Goal: Task Accomplishment & Management: Complete application form

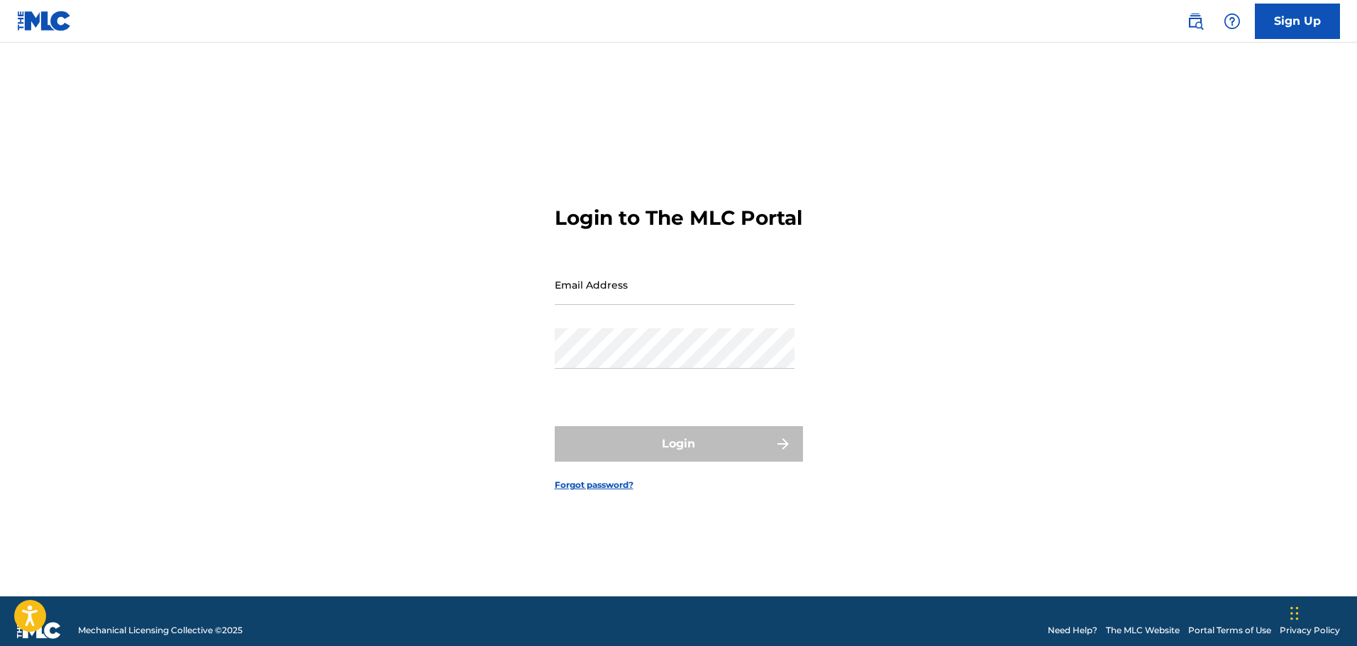
click at [609, 302] on input "Email Address" at bounding box center [675, 285] width 240 height 40
type input "[EMAIL_ADDRESS][DOMAIN_NAME]"
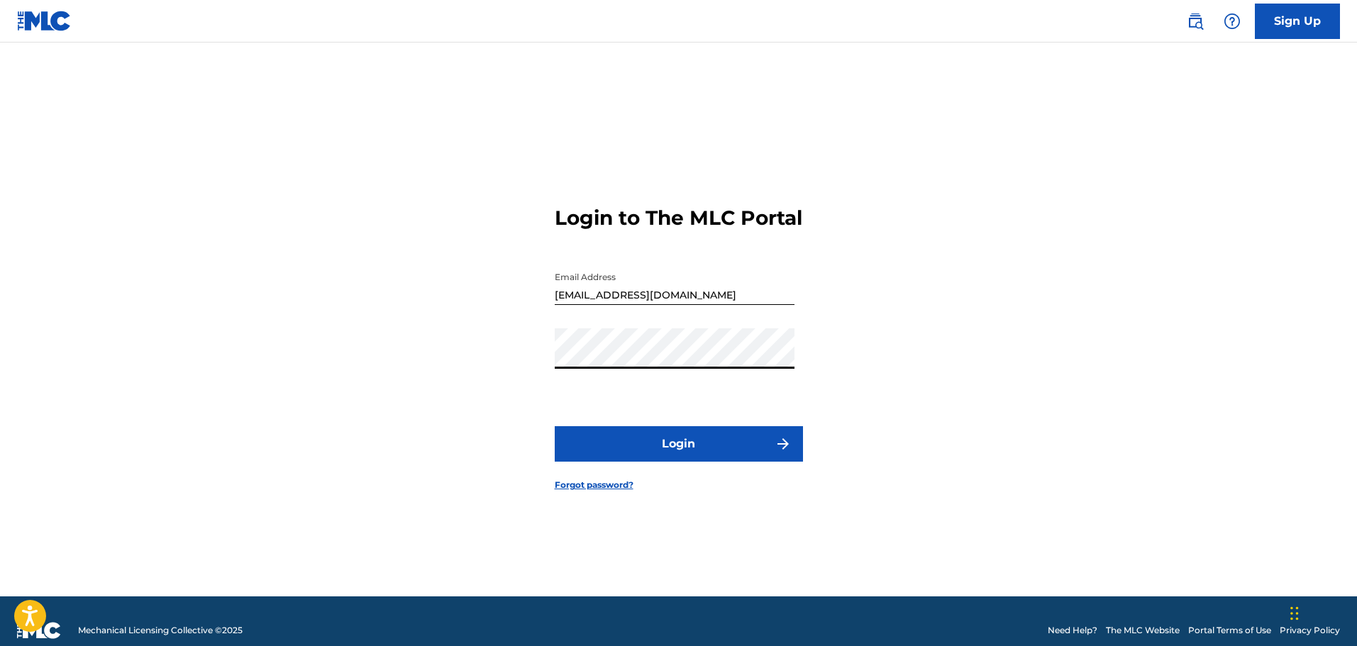
click at [1284, 23] on link "Sign Up" at bounding box center [1297, 21] width 85 height 35
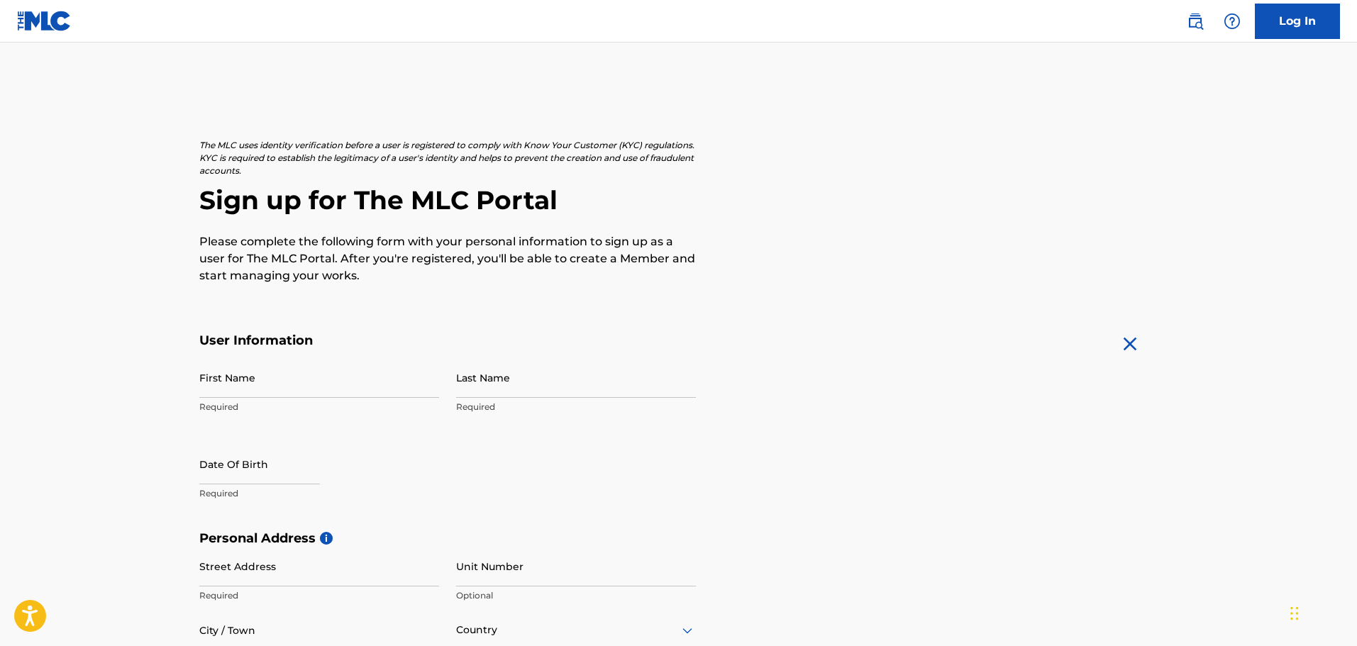
click at [309, 373] on input "First Name" at bounding box center [319, 378] width 240 height 40
type input "[PERSON_NAME]"
select select "8"
select select "2025"
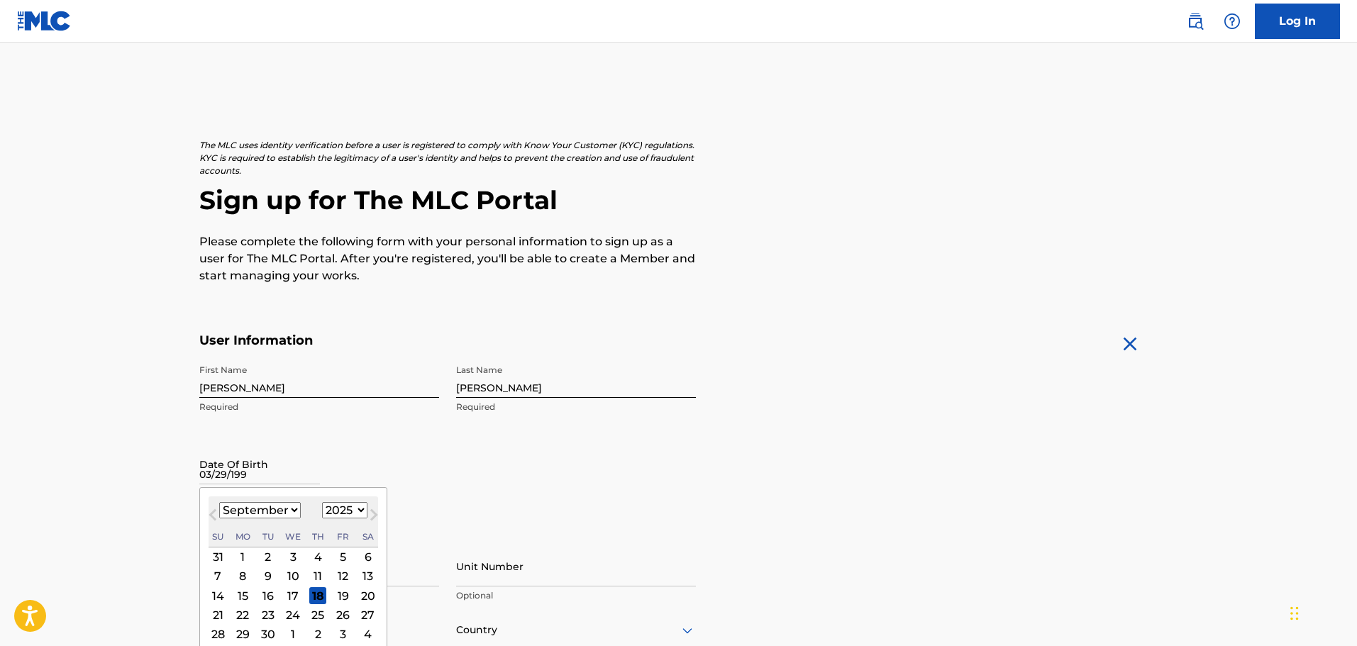
type input "[DATE]"
click at [851, 427] on form "User Information First Name [PERSON_NAME] Last Name [PERSON_NAME] Required Date…" at bounding box center [678, 647] width 959 height 629
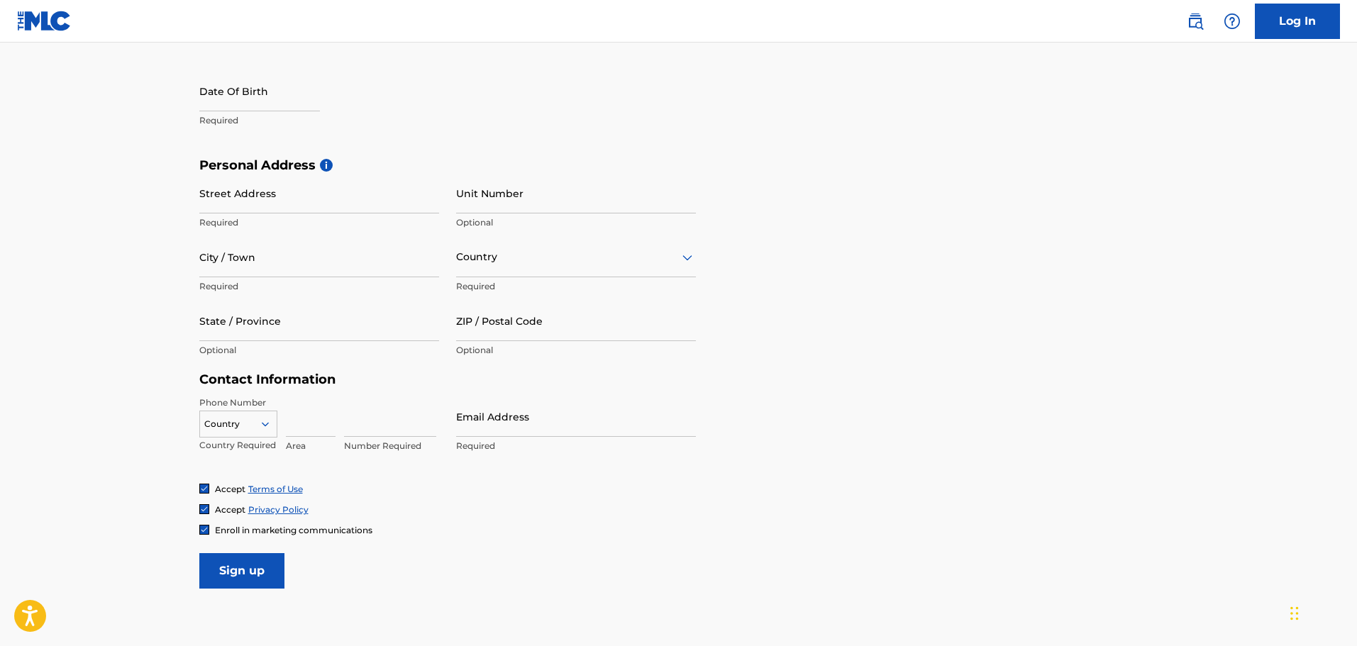
scroll to position [385, 0]
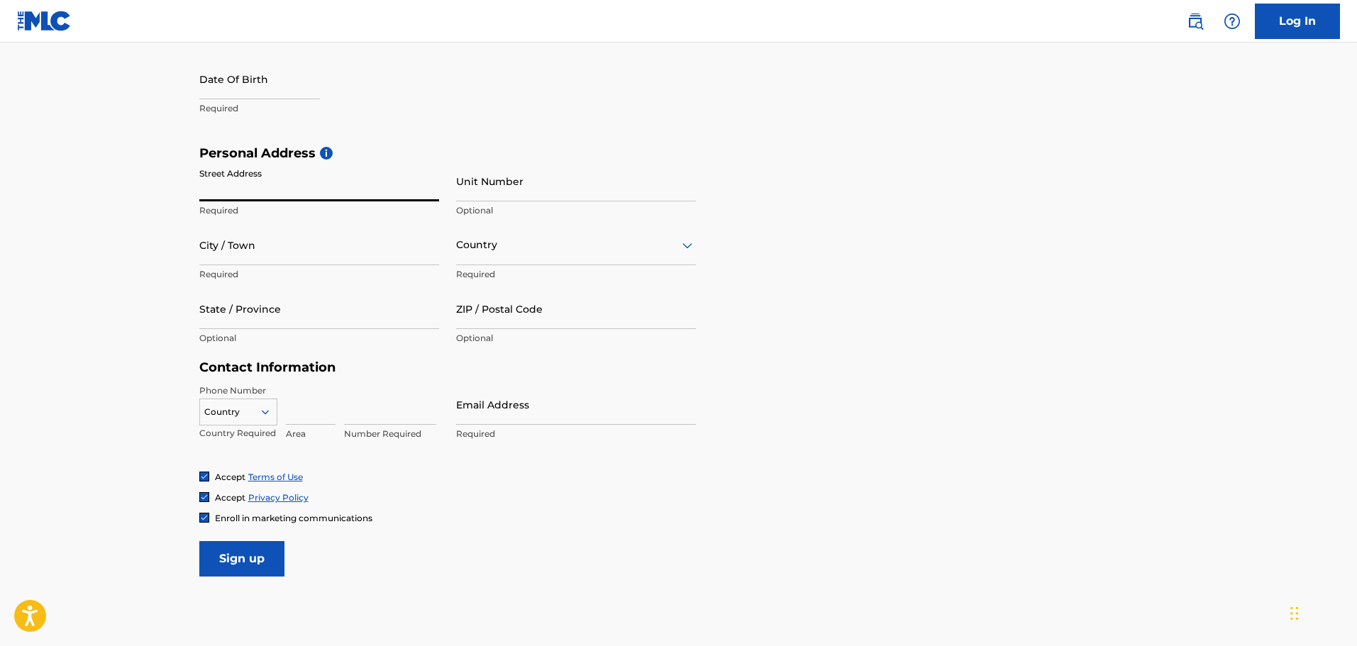
click at [244, 171] on input "Street Address" at bounding box center [319, 181] width 240 height 40
type input "[STREET_ADDRESS]"
type input "461"
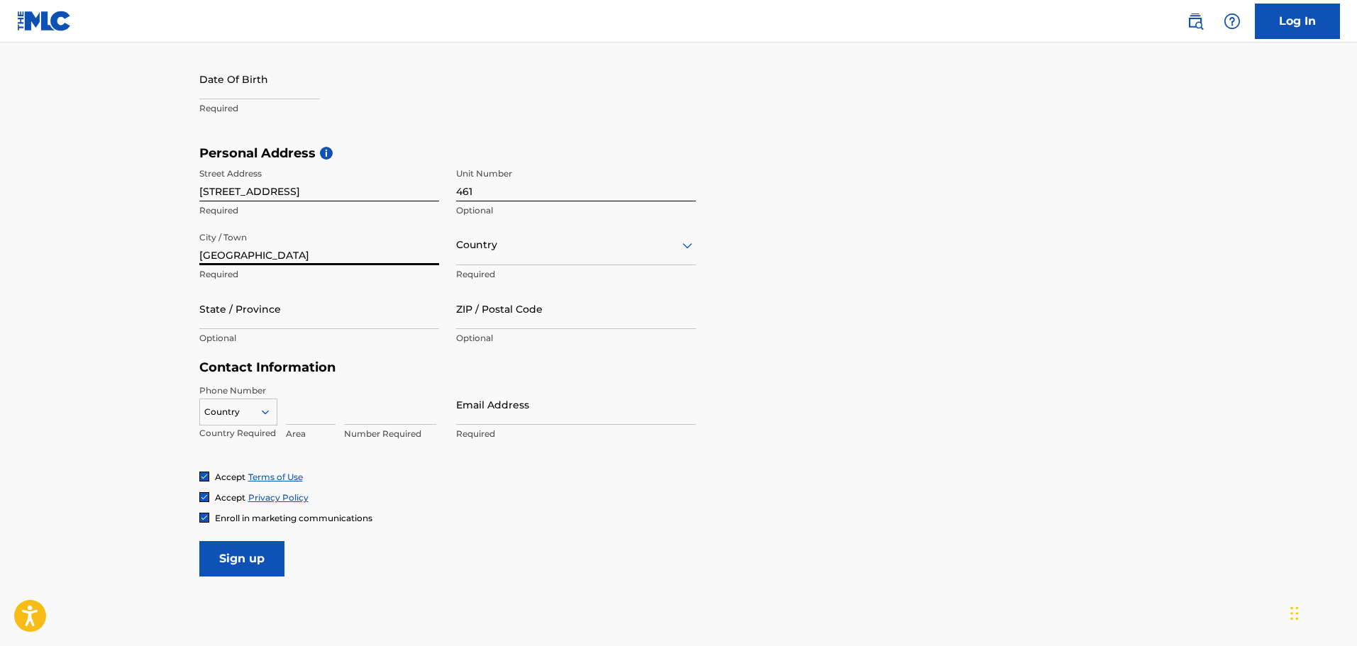
type input "[GEOGRAPHIC_DATA]"
type input "t"
type input "N"
type input "TN"
click at [519, 255] on div "Country" at bounding box center [576, 245] width 240 height 40
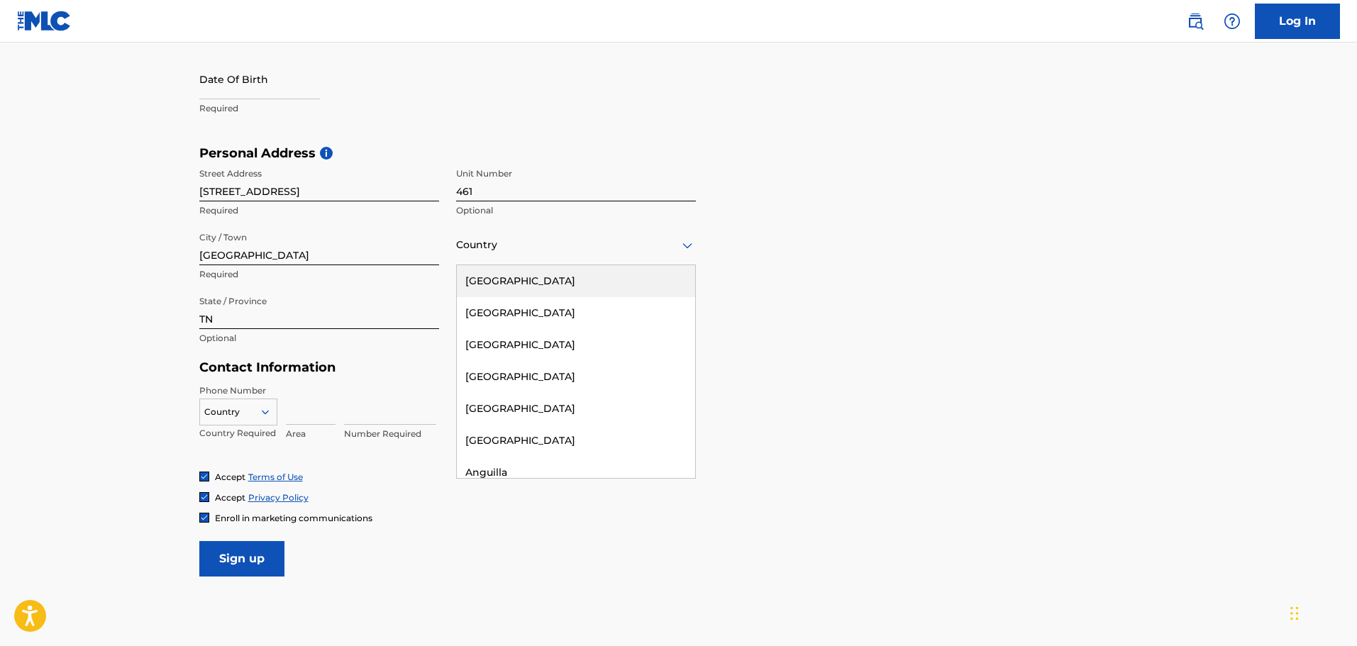
click at [536, 292] on div "[GEOGRAPHIC_DATA]" at bounding box center [576, 281] width 238 height 32
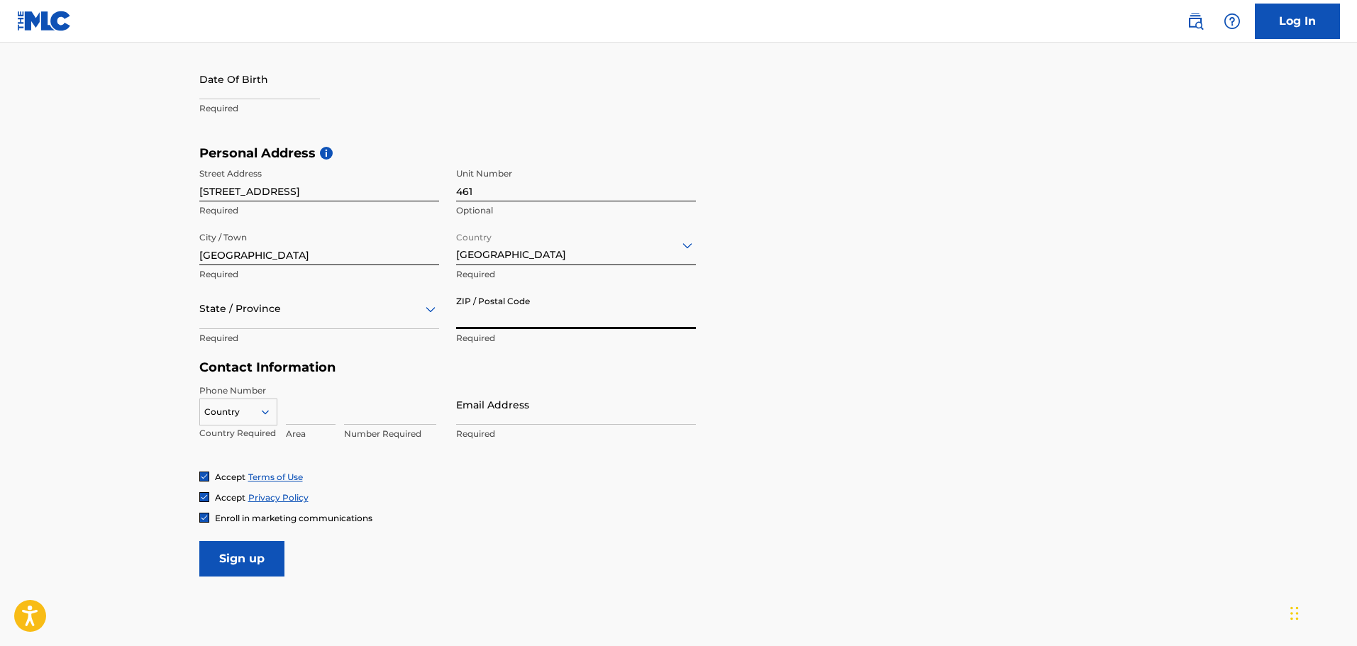
click at [524, 313] on input "ZIP / Postal Code" at bounding box center [576, 309] width 240 height 40
type input "38002"
click at [232, 418] on div at bounding box center [238, 412] width 77 height 16
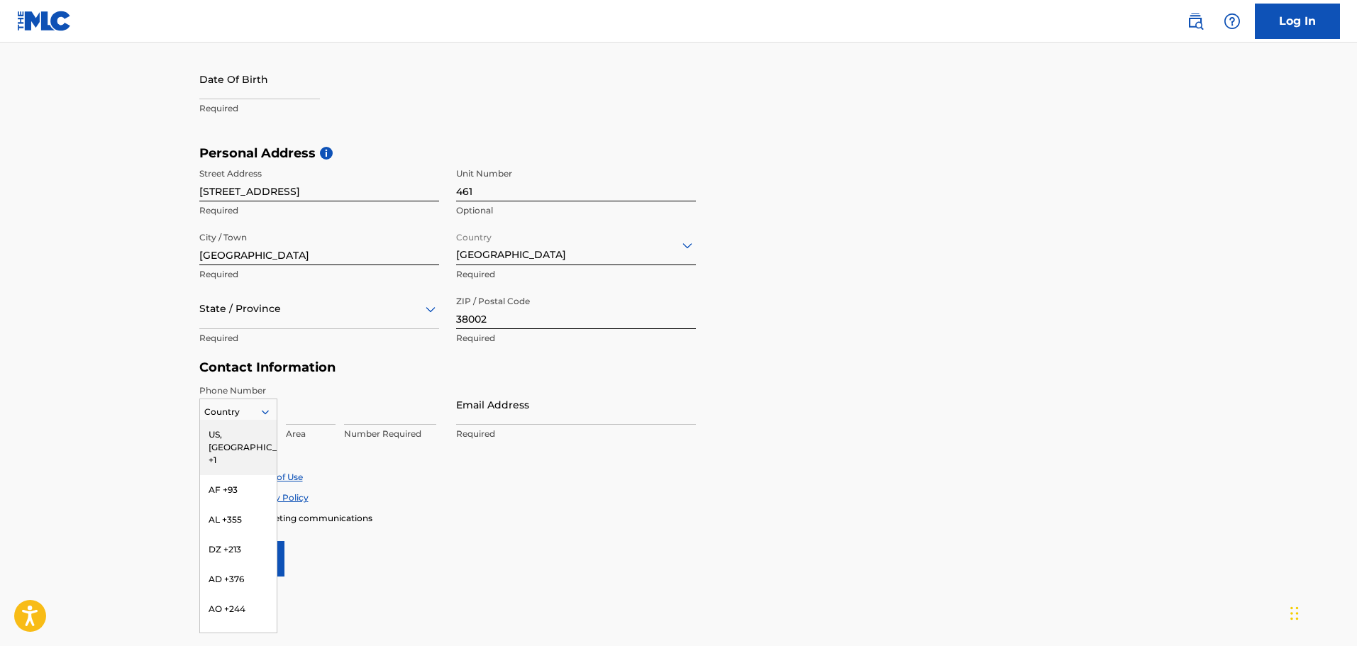
click at [245, 434] on div "US, [GEOGRAPHIC_DATA] +1" at bounding box center [238, 447] width 77 height 55
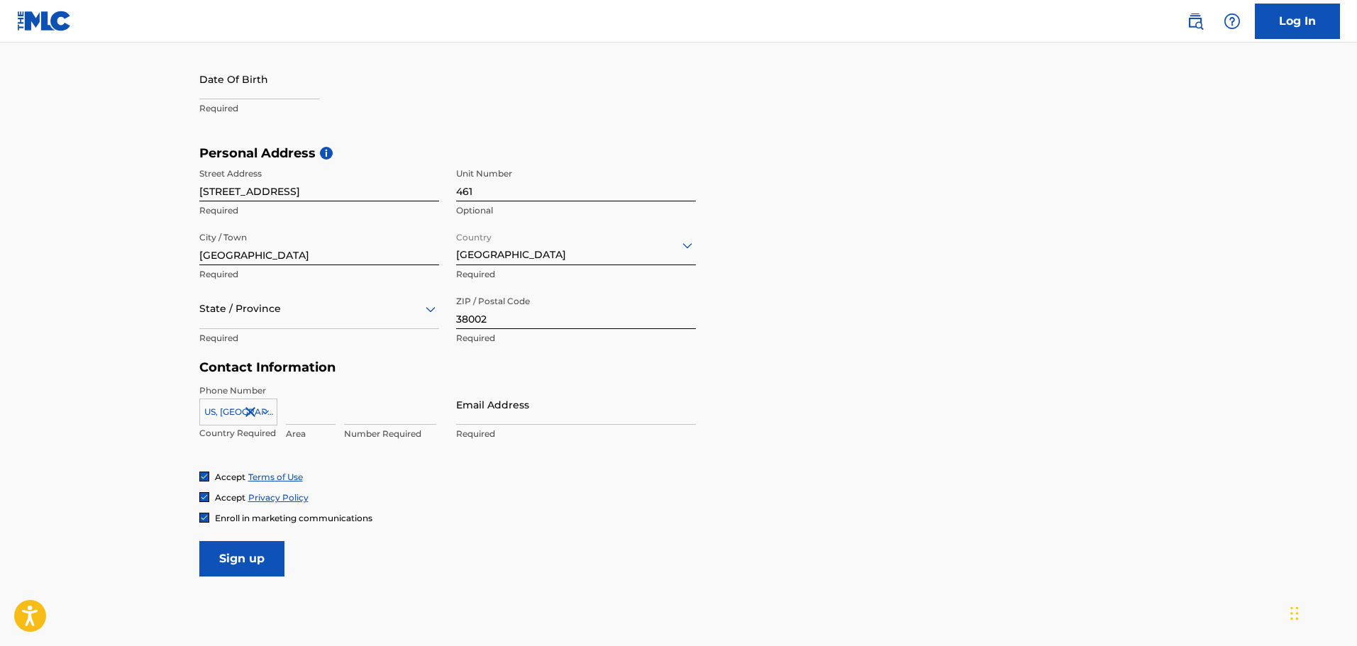
click at [477, 505] on div "Accept Terms of Use Accept Privacy Policy Enroll in marketing communications" at bounding box center [678, 497] width 959 height 53
click at [333, 412] on input at bounding box center [311, 405] width 50 height 40
type input "901"
type input "4626521"
type input "[EMAIL_ADDRESS][DOMAIN_NAME]"
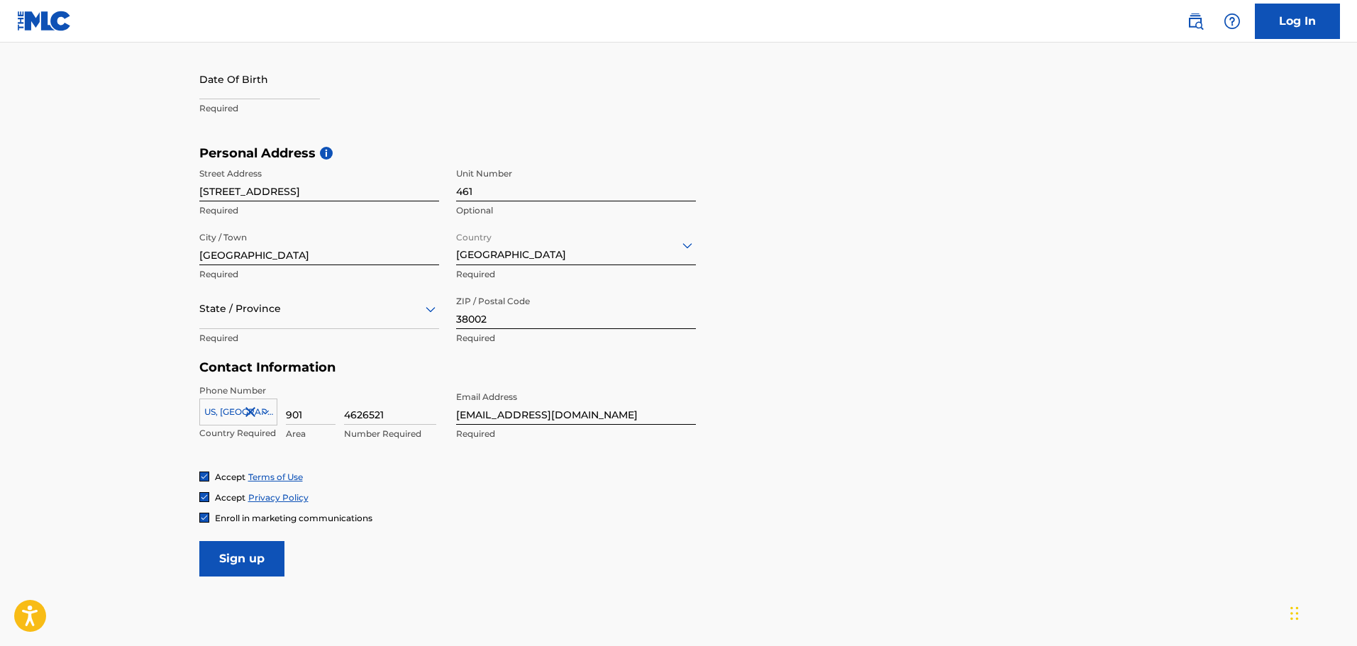
click at [246, 570] on input "Sign up" at bounding box center [241, 558] width 85 height 35
select select "8"
select select "2025"
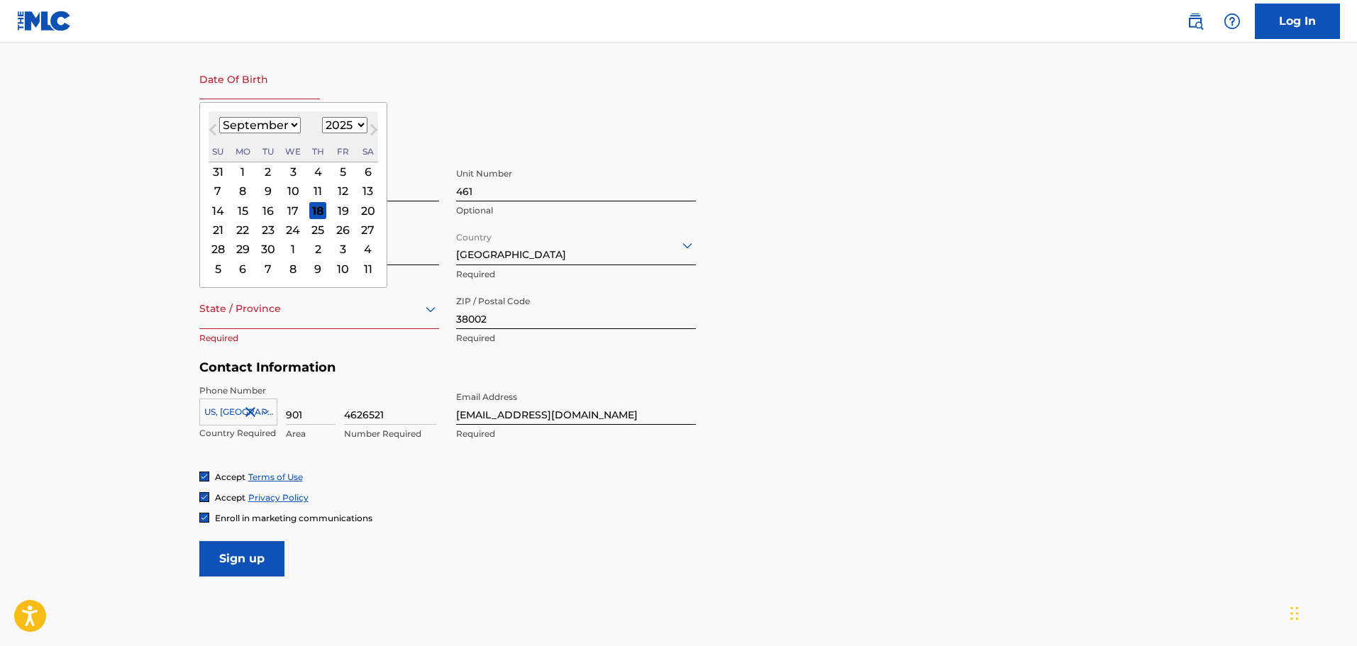
click at [239, 77] on input "text" at bounding box center [259, 79] width 121 height 40
click at [227, 131] on select "January February March April May June July August September October November De…" at bounding box center [260, 125] width 82 height 16
select select "2"
click at [219, 117] on select "January February March April May June July August September October November De…" at bounding box center [260, 125] width 82 height 16
click at [367, 249] on div "29" at bounding box center [368, 249] width 17 height 17
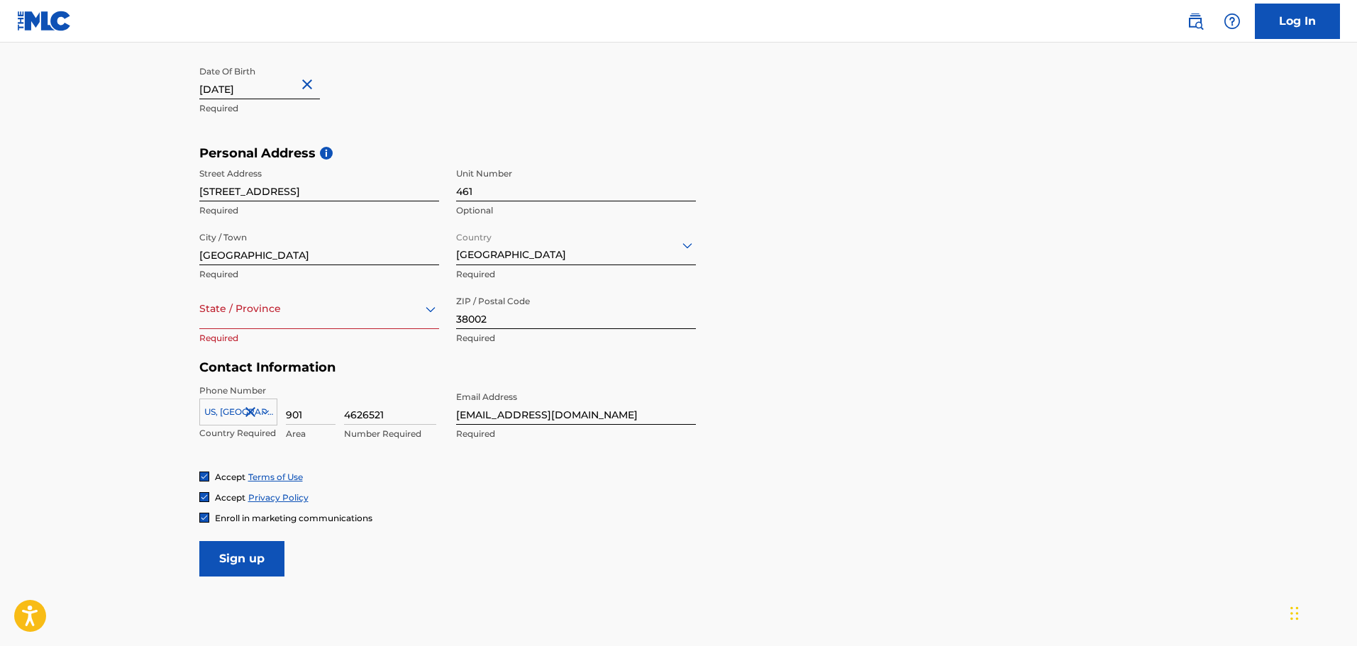
type input "[DATE]"
click at [289, 316] on div at bounding box center [319, 309] width 240 height 18
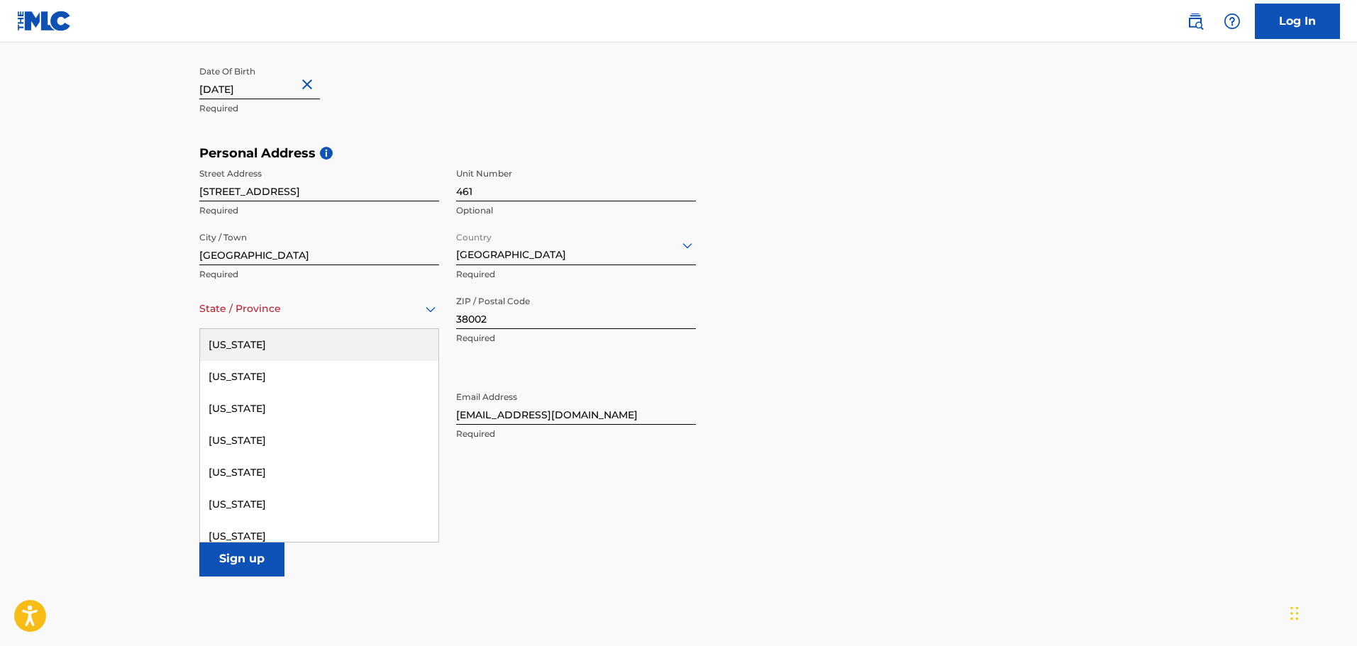
type input "T"
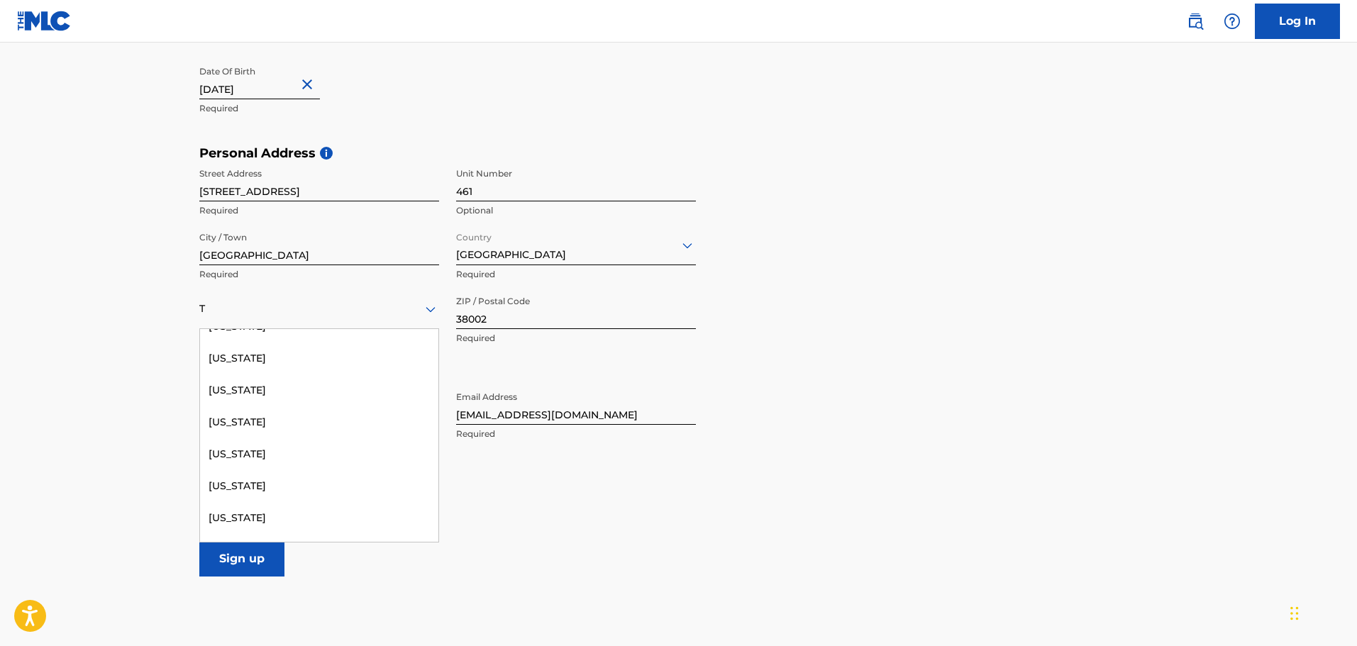
scroll to position [276, 0]
click at [255, 489] on div "[US_STATE]" at bounding box center [319, 484] width 238 height 32
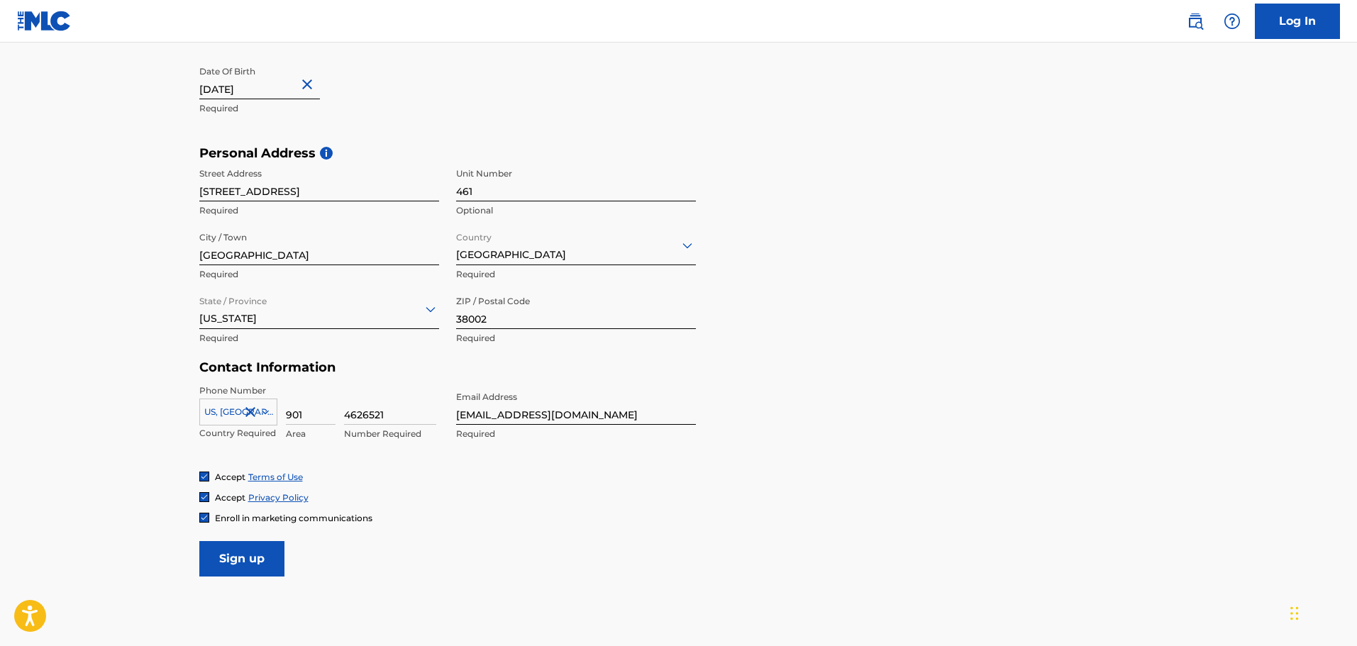
click at [233, 564] on input "Sign up" at bounding box center [241, 558] width 85 height 35
